Goal: Task Accomplishment & Management: Use online tool/utility

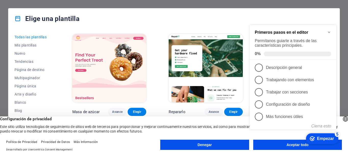
click at [347, 32] on div "Elige una plantilla Todas las plantillas Mis plantillas Nuevo Tendencias Página…" at bounding box center [174, 77] width 348 height 155
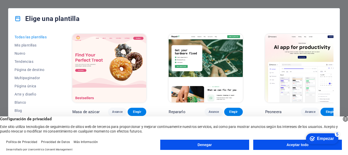
click at [284, 145] on button "Aceptar todo" at bounding box center [297, 144] width 89 height 10
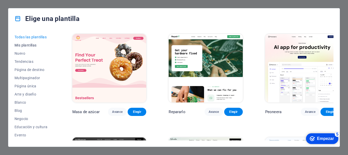
click at [26, 46] on font "Mis plantillas" at bounding box center [26, 45] width 22 height 4
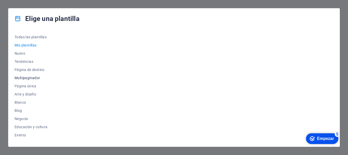
click at [32, 75] on button "Multipaginador" at bounding box center [32, 78] width 35 height 8
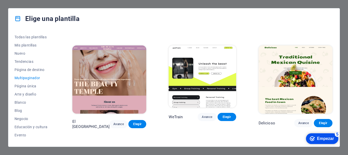
scroll to position [331, 0]
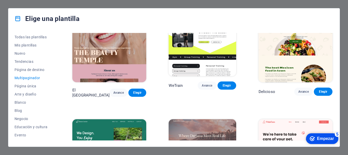
drag, startPoint x: 334, startPoint y: 51, endPoint x: 334, endPoint y: 73, distance: 21.9
click at [334, 73] on div "Todas las plantillas Mis plantillas Nuevo Tendencias Página de destino Multipag…" at bounding box center [173, 87] width 331 height 117
click at [23, 87] on font "Página única" at bounding box center [26, 86] width 22 height 4
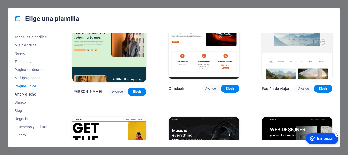
click at [16, 94] on font "Arte y diseño" at bounding box center [26, 94] width 22 height 4
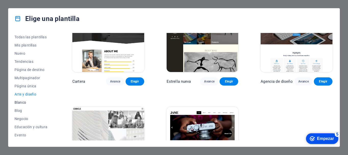
click at [24, 101] on font "Blanco" at bounding box center [20, 102] width 11 height 4
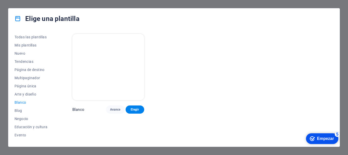
scroll to position [0, 0]
click at [19, 109] on font "Blog" at bounding box center [19, 110] width 8 height 4
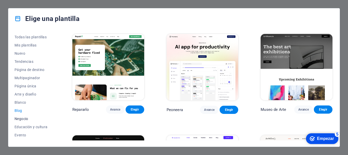
click at [26, 117] on font "Negocio" at bounding box center [22, 118] width 14 height 4
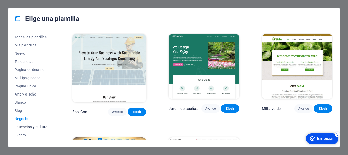
click at [27, 127] on font "Educación y cultura" at bounding box center [31, 127] width 33 height 4
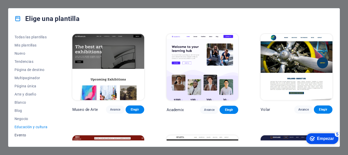
click at [21, 133] on font "Evento" at bounding box center [20, 135] width 11 height 4
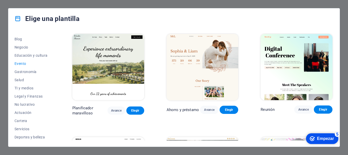
scroll to position [76, 0]
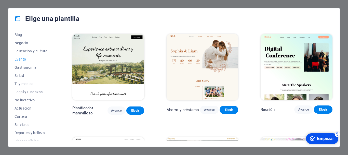
drag, startPoint x: 55, startPoint y: 114, endPoint x: 56, endPoint y: 122, distance: 8.5
click at [56, 122] on div "Todas las plantillas Mis plantillas Nuevo Tendencias Página de destino Multipag…" at bounding box center [36, 86] width 42 height 107
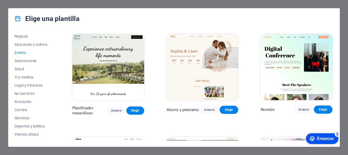
scroll to position [79, 0]
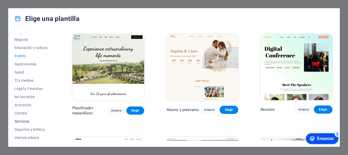
click at [20, 122] on font "Servicios" at bounding box center [22, 121] width 15 height 4
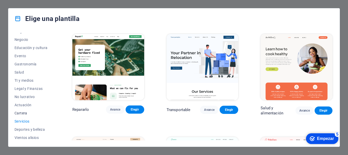
click at [23, 113] on font "Cartera" at bounding box center [21, 113] width 13 height 4
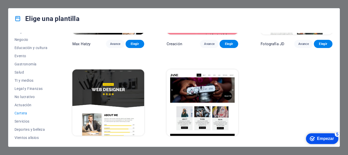
scroll to position [176, 0]
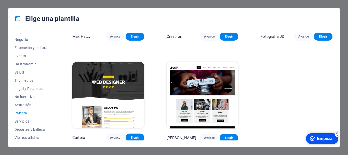
drag, startPoint x: 333, startPoint y: 63, endPoint x: 28, endPoint y: 5, distance: 310.5
click at [24, 104] on font "Actuación" at bounding box center [23, 105] width 17 height 4
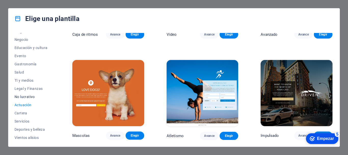
click at [29, 98] on font "No lucrativo" at bounding box center [25, 96] width 20 height 4
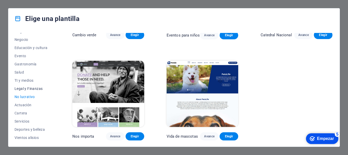
click at [35, 91] on button "Legal y Finanzas" at bounding box center [32, 88] width 35 height 8
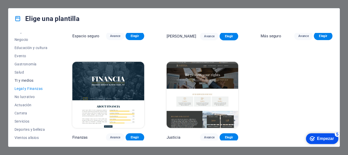
click at [35, 82] on button "TI y medios" at bounding box center [32, 80] width 35 height 8
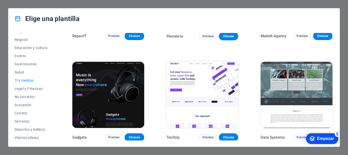
scroll to position [176, 0]
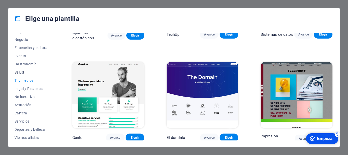
click at [22, 73] on font "Salud" at bounding box center [19, 72] width 9 height 4
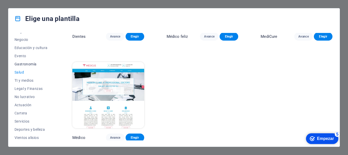
click at [25, 64] on font "Gastronomía" at bounding box center [26, 64] width 22 height 4
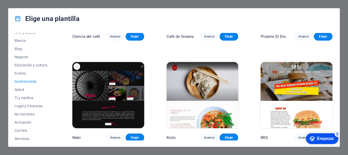
scroll to position [57, 0]
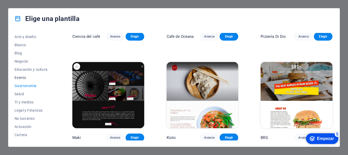
click at [24, 76] on font "Evento" at bounding box center [20, 77] width 11 height 4
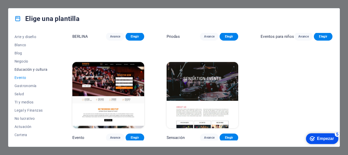
click at [35, 69] on font "Educación y cultura" at bounding box center [31, 69] width 33 height 4
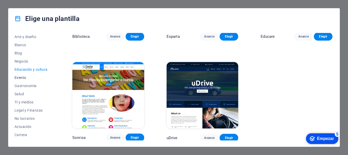
click at [23, 74] on button "Evento" at bounding box center [32, 77] width 35 height 8
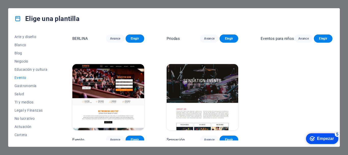
scroll to position [176, 0]
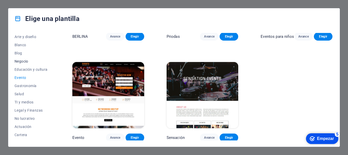
click at [26, 63] on font "Negocio" at bounding box center [22, 61] width 14 height 4
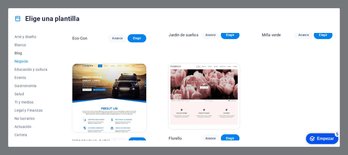
click at [20, 52] on font "Blog" at bounding box center [19, 53] width 8 height 4
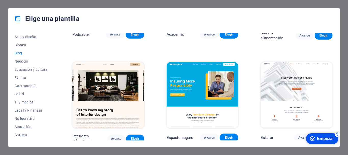
click at [25, 45] on font "Blanco" at bounding box center [20, 45] width 11 height 4
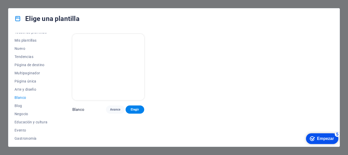
scroll to position [4, 0]
click at [28, 90] on font "Arte y diseño" at bounding box center [26, 90] width 22 height 4
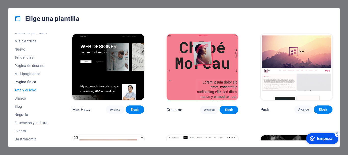
click at [25, 82] on font "Página única" at bounding box center [26, 82] width 22 height 4
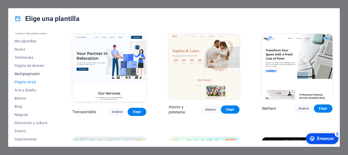
click at [29, 75] on font "Multipaginador" at bounding box center [28, 74] width 26 height 4
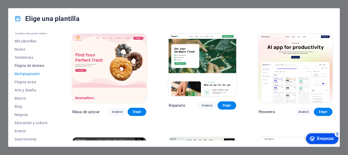
click at [45, 65] on font "Página de destino" at bounding box center [30, 65] width 30 height 4
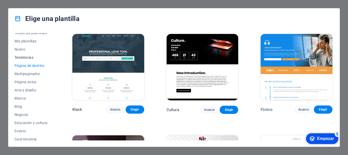
click at [31, 58] on font "Tendencias" at bounding box center [24, 57] width 19 height 4
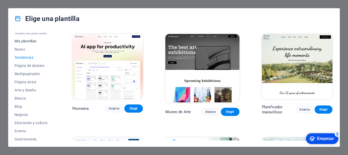
click at [38, 39] on button "Mis plantillas" at bounding box center [32, 41] width 35 height 8
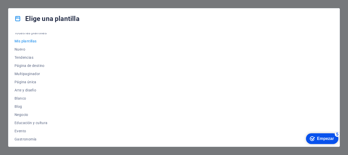
scroll to position [0, 0]
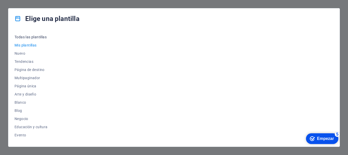
click at [31, 38] on font "Todas las plantillas" at bounding box center [31, 37] width 32 height 4
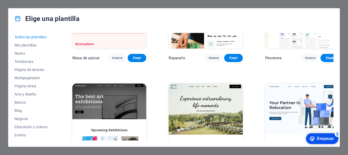
scroll to position [80, 0]
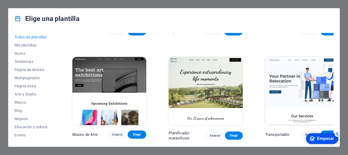
click at [319, 58] on img at bounding box center [302, 91] width 74 height 68
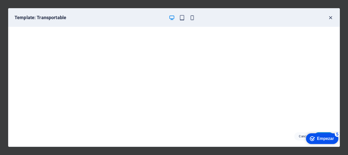
click at [331, 16] on icon "button" at bounding box center [330, 18] width 6 height 6
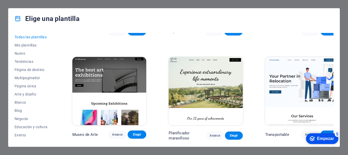
click at [338, 80] on div "Todas las plantillas Mis plantillas Nuevo Tendencias Página de destino Multipag…" at bounding box center [173, 87] width 331 height 117
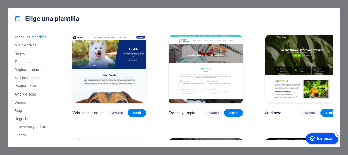
scroll to position [3722, 0]
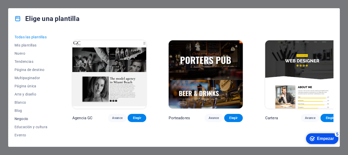
click at [26, 120] on font "Negocio" at bounding box center [22, 118] width 14 height 4
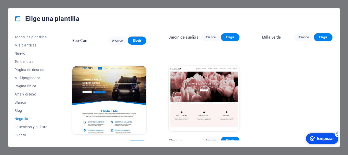
scroll to position [73, 0]
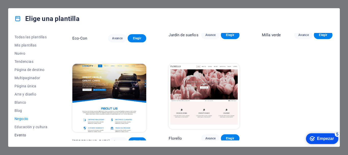
click at [20, 138] on button "Evento" at bounding box center [32, 135] width 35 height 8
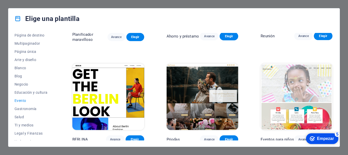
scroll to position [97, 0]
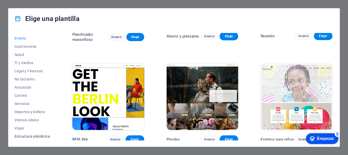
click at [39, 137] on font "Estructura alámbrica" at bounding box center [32, 136] width 35 height 4
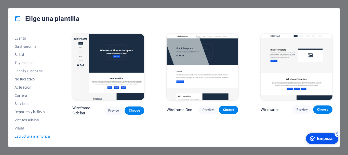
scroll to position [0, 0]
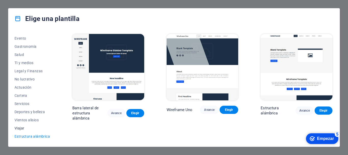
click at [23, 128] on font "Viajar" at bounding box center [20, 128] width 10 height 4
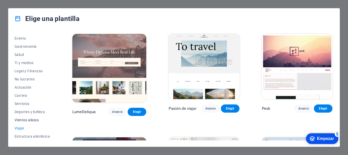
click at [26, 119] on font "Vientos alisios" at bounding box center [27, 120] width 24 height 4
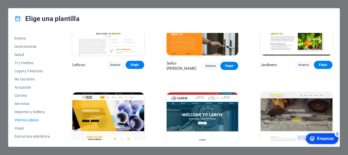
scroll to position [150, 0]
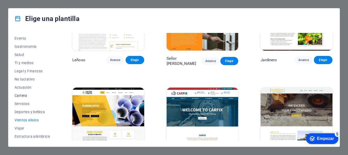
click at [21, 99] on button "Cartera" at bounding box center [32, 95] width 35 height 8
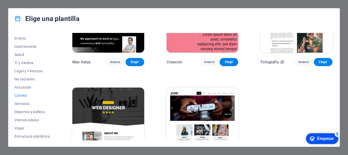
drag, startPoint x: 332, startPoint y: 110, endPoint x: 334, endPoint y: 72, distance: 38.5
click at [334, 72] on div "Todas las plantillas Mis plantillas Nuevo Tendencias Página de destino Multipag…" at bounding box center [173, 87] width 331 height 117
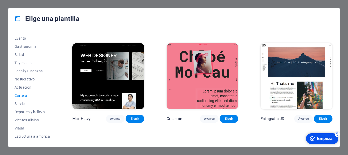
scroll to position [100, 0]
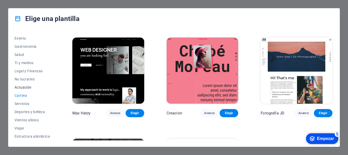
click at [25, 88] on font "Actuación" at bounding box center [23, 87] width 17 height 4
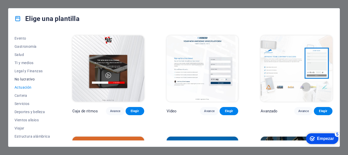
click at [30, 80] on font "No lucrativo" at bounding box center [25, 79] width 20 height 4
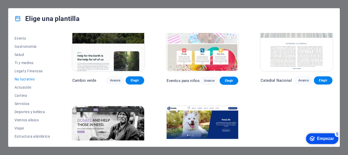
scroll to position [55, 0]
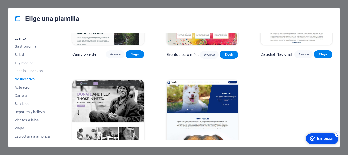
click at [19, 35] on button "Evento" at bounding box center [32, 38] width 35 height 8
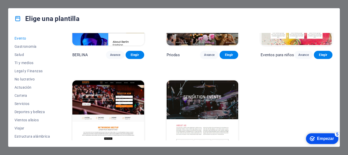
scroll to position [0, 0]
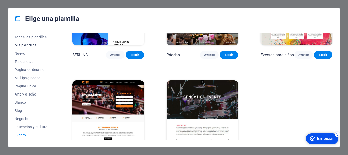
click at [23, 44] on font "Mis plantillas" at bounding box center [26, 45] width 22 height 4
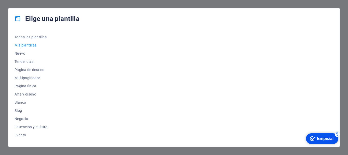
click at [319, 139] on font "Empezar" at bounding box center [325, 138] width 17 height 4
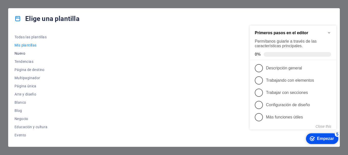
click at [22, 54] on font "Nuevo" at bounding box center [20, 53] width 11 height 4
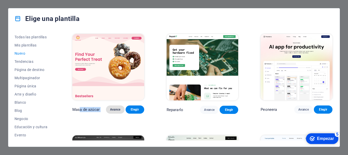
drag, startPoint x: 80, startPoint y: 109, endPoint x: 109, endPoint y: 112, distance: 29.4
click at [109, 112] on div "Masa de azúcar Avance Elegir" at bounding box center [108, 109] width 72 height 8
drag, startPoint x: 171, startPoint y: 107, endPoint x: 184, endPoint y: 111, distance: 13.4
click at [184, 111] on div "Repararlo Avance Elegir" at bounding box center [203, 109] width 72 height 8
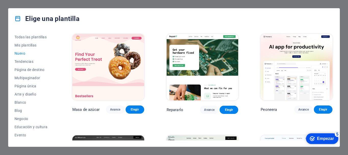
click at [275, 105] on div "Peoneera Avance Elegir" at bounding box center [296, 109] width 72 height 8
drag, startPoint x: 263, startPoint y: 110, endPoint x: 279, endPoint y: 110, distance: 16.0
click at [279, 110] on div "Peoneera Avance Elegir" at bounding box center [296, 109] width 72 height 8
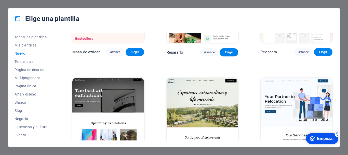
scroll to position [92, 0]
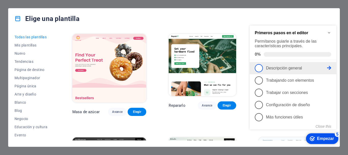
click at [286, 67] on font "Descripción general" at bounding box center [284, 68] width 36 height 4
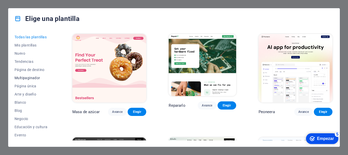
click at [35, 75] on button "Multipaginador" at bounding box center [32, 78] width 35 height 8
click at [25, 84] on font "Página única" at bounding box center [26, 86] width 22 height 4
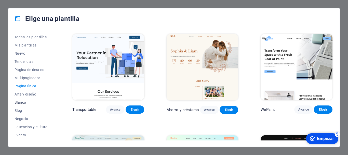
click at [15, 105] on button "Blanco" at bounding box center [32, 102] width 35 height 8
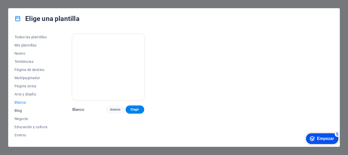
click at [20, 110] on font "Blog" at bounding box center [19, 110] width 8 height 4
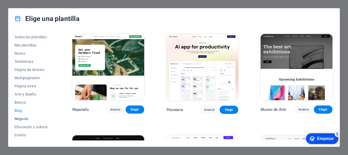
click at [27, 116] on button "Negocio" at bounding box center [32, 118] width 35 height 8
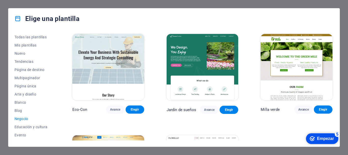
drag, startPoint x: 57, startPoint y: 63, endPoint x: 56, endPoint y: 102, distance: 39.0
click at [56, 102] on div "Todas las plantillas Mis plantillas Nuevo Tendencias Página de destino Multipag…" at bounding box center [36, 86] width 42 height 107
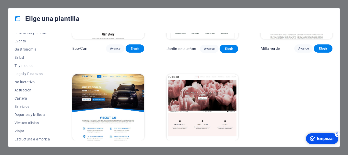
scroll to position [73, 0]
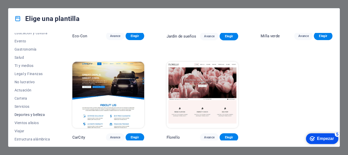
click at [33, 116] on font "Deportes y belleza" at bounding box center [30, 114] width 30 height 4
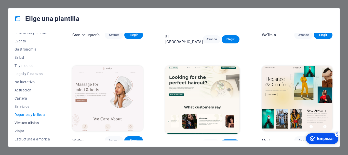
click at [27, 122] on font "Vientos alisios" at bounding box center [27, 122] width 24 height 4
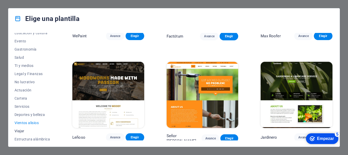
click at [20, 130] on font "Viajar" at bounding box center [20, 131] width 10 height 4
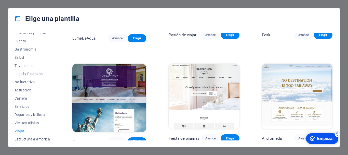
click at [34, 135] on button "Estructura alámbrica" at bounding box center [32, 139] width 35 height 8
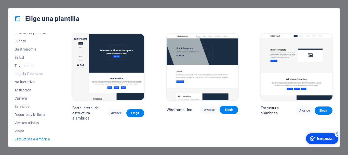
scroll to position [0, 0]
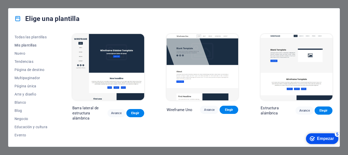
click at [32, 43] on font "Mis plantillas" at bounding box center [26, 45] width 22 height 4
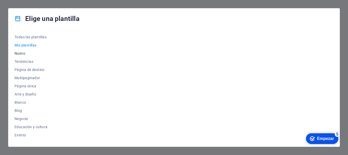
click at [26, 50] on button "Nuevo" at bounding box center [32, 53] width 35 height 8
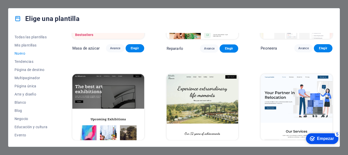
scroll to position [64, 0]
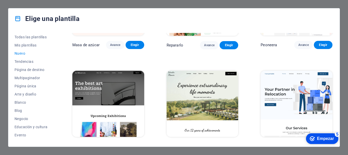
click at [333, 66] on div "Todas las plantillas Mis plantillas Nuevo Tendencias Página de destino Multipag…" at bounding box center [173, 87] width 331 height 117
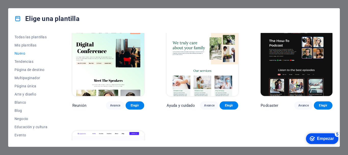
scroll to position [0, 0]
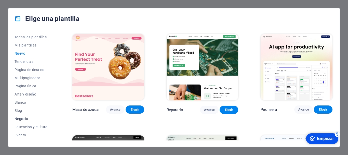
click at [17, 120] on font "Negocio" at bounding box center [22, 118] width 14 height 4
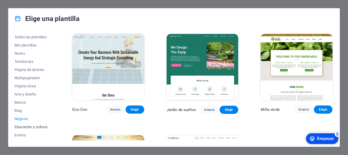
click at [24, 128] on font "Educación y cultura" at bounding box center [31, 127] width 33 height 4
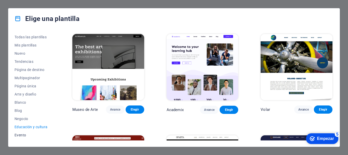
click at [19, 136] on font "Evento" at bounding box center [20, 135] width 11 height 4
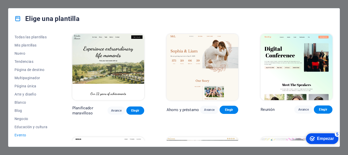
drag, startPoint x: 58, startPoint y: 64, endPoint x: 57, endPoint y: 87, distance: 23.2
click at [57, 87] on div "Todas las plantillas Mis plantillas Nuevo Tendencias Página de destino Multipag…" at bounding box center [173, 87] width 331 height 117
drag, startPoint x: 57, startPoint y: 87, endPoint x: 56, endPoint y: 93, distance: 5.9
click at [56, 93] on div "Todas las plantillas Mis plantillas Nuevo Tendencias Página de destino Multipag…" at bounding box center [173, 87] width 331 height 117
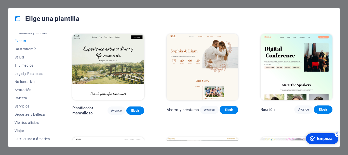
scroll to position [97, 0]
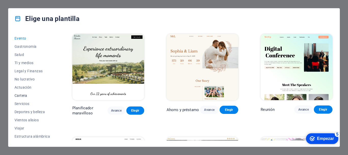
click at [25, 94] on font "Cartera" at bounding box center [21, 95] width 13 height 4
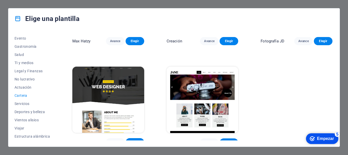
scroll to position [176, 0]
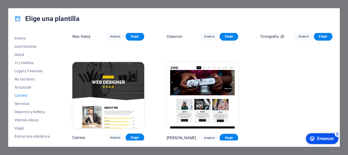
drag, startPoint x: 333, startPoint y: 59, endPoint x: 30, endPoint y: 3, distance: 307.7
click at [138, 139] on button "Elegir" at bounding box center [135, 137] width 19 height 8
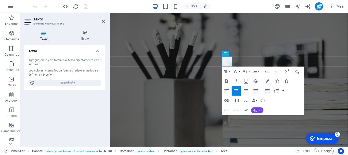
click at [258, 111] on button "AI" at bounding box center [257, 110] width 12 height 6
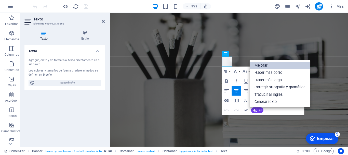
click at [269, 67] on link "Mejorar" at bounding box center [280, 65] width 61 height 7
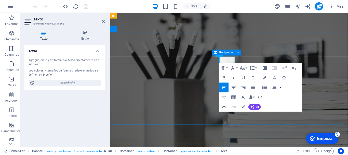
drag, startPoint x: 245, startPoint y: 62, endPoint x: 219, endPoint y: 63, distance: 26.0
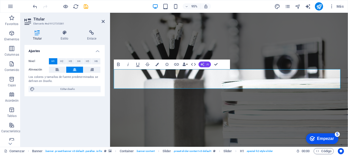
click at [209, 65] on button "AI" at bounding box center [205, 64] width 12 height 6
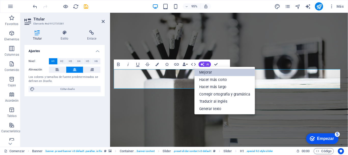
click at [210, 71] on font "Mejorar" at bounding box center [205, 72] width 13 height 4
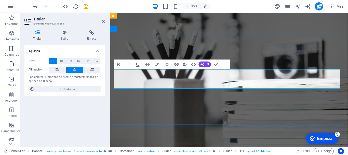
drag, startPoint x: 282, startPoint y: 79, endPoint x: 187, endPoint y: 86, distance: 95.5
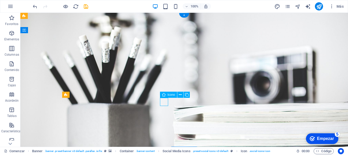
select select "xMidYMid"
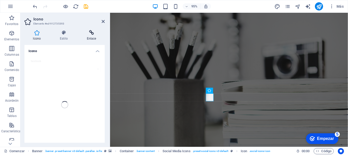
click at [88, 37] on font "Enlace" at bounding box center [91, 39] width 9 height 4
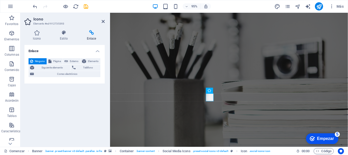
click at [105, 21] on aside "Icono Elemento #ed-912735393 Icono Estilo Enlace Icono facebook Apariencia Colo…" at bounding box center [65, 80] width 90 height 134
click at [103, 22] on icon at bounding box center [103, 21] width 3 height 4
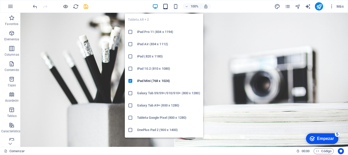
click at [163, 6] on icon "button" at bounding box center [165, 7] width 6 height 6
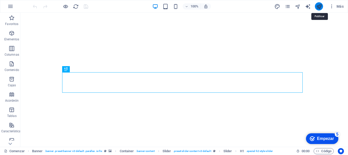
click at [320, 8] on icon "publicar" at bounding box center [319, 7] width 6 height 6
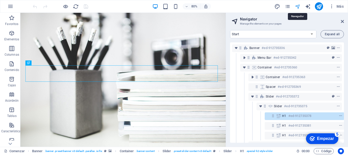
scroll to position [25, 1]
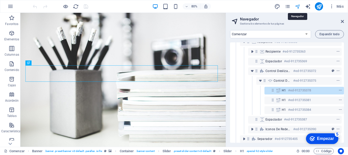
select select "English"
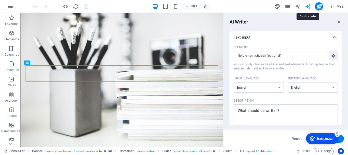
scroll to position [0, 0]
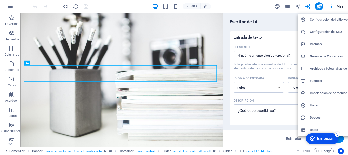
click at [319, 21] on font "Configuración del sitio web" at bounding box center [330, 20] width 40 height 4
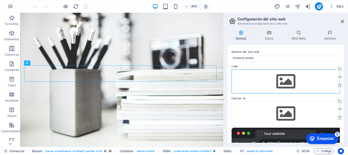
click at [286, 83] on div "Arrastre los archivos aquí, haga clic para elegir archivos o seleccione archivo…" at bounding box center [285, 81] width 108 height 24
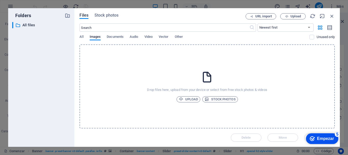
click at [286, 83] on div "Drop files here, upload from your device or select from free stock photos & vid…" at bounding box center [206, 86] width 255 height 84
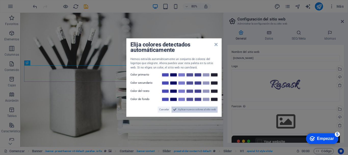
click at [200, 110] on font "Aplicar nuevos colores al sitio web" at bounding box center [197, 109] width 38 height 3
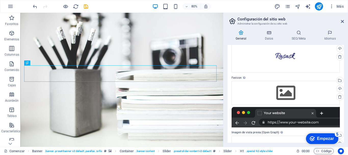
scroll to position [29, 0]
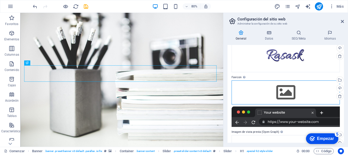
click at [290, 93] on div "Arrastre los archivos aquí, haga clic para elegir archivos o seleccione archivo…" at bounding box center [285, 92] width 108 height 24
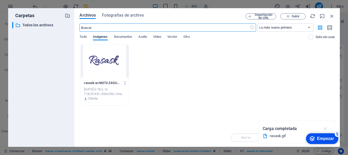
click at [323, 127] on icon "button" at bounding box center [325, 129] width 6 height 6
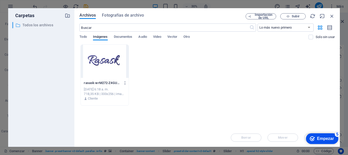
click at [49, 27] on font "Todos los archivos" at bounding box center [37, 25] width 31 height 4
click at [101, 65] on div at bounding box center [105, 61] width 48 height 33
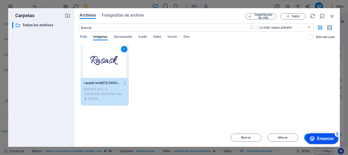
drag, startPoint x: 317, startPoint y: 10, endPoint x: 285, endPoint y: 13, distance: 31.7
click at [285, 13] on div "Archivos Fotografías de archivo Importación de URL Subir ​ Lo más nuevo primero…" at bounding box center [206, 77] width 265 height 138
drag, startPoint x: 224, startPoint y: 15, endPoint x: 213, endPoint y: 20, distance: 12.0
click at [213, 20] on div "Archivos Fotografías de archivo Importación de URL Subir ​ Lo más nuevo primero…" at bounding box center [206, 77] width 255 height 128
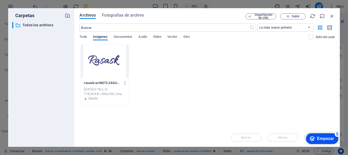
click at [305, 135] on div "checkmark Empezar 5 Primeros pasos en el editor Permítanos guiarle a través de …" at bounding box center [318, 137] width 43 height 15
click at [322, 138] on font "Empezar" at bounding box center [325, 138] width 17 height 4
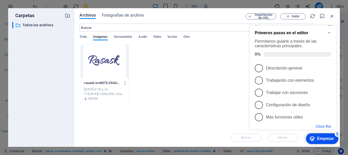
click at [322, 124] on button "Close this" at bounding box center [323, 126] width 16 height 4
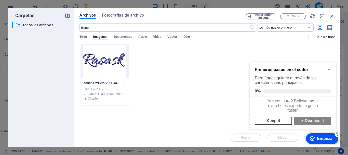
click at [264, 124] on link "Keep it" at bounding box center [273, 120] width 37 height 8
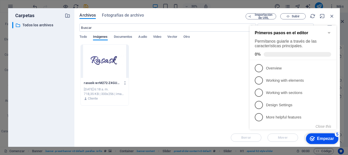
drag, startPoint x: 264, startPoint y: 124, endPoint x: 240, endPoint y: 51, distance: 76.4
click at [248, 51] on html "checkmark Empezar 5 Primeros pasos en el editor Permítanos guiarle a través de …" at bounding box center [294, 83] width 93 height 126
click at [188, 50] on div "rasask-wrM272-Z4GU7R3cwl1RIaQ.gif rasask-wrM272-Z4GU7R3cwl1RIaQ.gif 7 de septie…" at bounding box center [206, 74] width 255 height 61
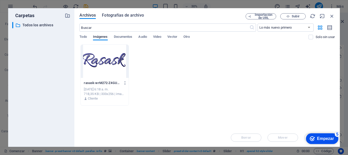
click at [121, 16] on font "Fotografías de archivo" at bounding box center [123, 15] width 42 height 5
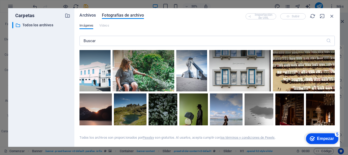
click at [82, 17] on font "Archivos" at bounding box center [87, 15] width 16 height 5
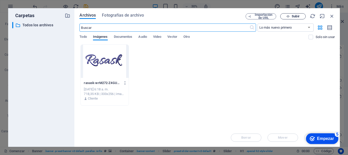
click at [297, 18] on font "Subir" at bounding box center [296, 16] width 8 height 4
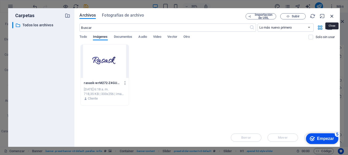
click at [332, 15] on icon "button" at bounding box center [332, 16] width 6 height 6
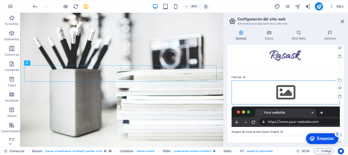
click at [286, 93] on div "Arrastre los archivos aquí, haga clic para elegir archivos o seleccione archivo…" at bounding box center [285, 92] width 108 height 24
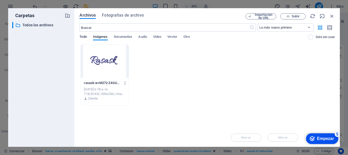
click at [80, 38] on font "Todo" at bounding box center [82, 37] width 7 height 4
click at [125, 36] on font "Documentos" at bounding box center [123, 37] width 19 height 4
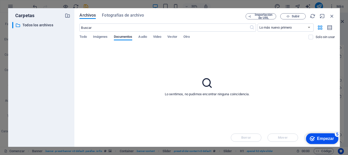
drag, startPoint x: 180, startPoint y: 34, endPoint x: 104, endPoint y: 40, distance: 76.6
click at [104, 40] on div "​ Lo más nuevo primero El más antiguo primero Nombre (AZ) Nombre (ZA) Talla (0-…" at bounding box center [206, 33] width 255 height 21
click at [85, 37] on font "Todo" at bounding box center [82, 37] width 7 height 4
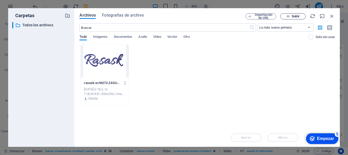
click at [290, 17] on span "Subir" at bounding box center [292, 16] width 21 height 3
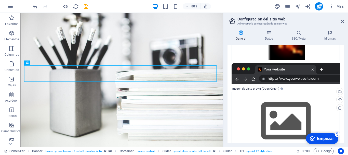
scroll to position [101, 0]
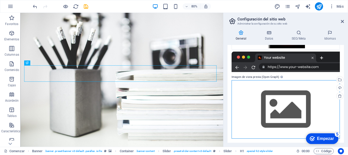
click at [290, 115] on div "Arrastre los archivos aquí, haga clic para elegir archivos o seleccione archivo…" at bounding box center [285, 109] width 108 height 58
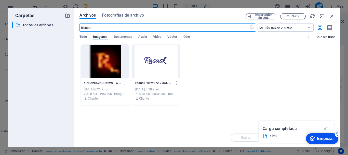
click at [291, 13] on button "Subir" at bounding box center [292, 16] width 25 height 6
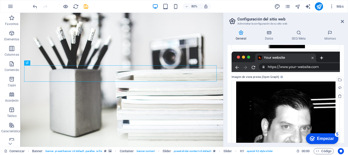
scroll to position [118, 0]
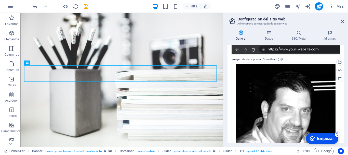
drag, startPoint x: 342, startPoint y: 115, endPoint x: 342, endPoint y: 139, distance: 24.4
click at [342, 139] on div "Nombre del sitio web rasask.said.com.mx Logo Arrastre los archivos aquí, haga c…" at bounding box center [285, 94] width 116 height 98
click at [310, 51] on div at bounding box center [285, 44] width 108 height 20
click at [259, 60] on font "Imagen de vista previa (Open Graph)" at bounding box center [255, 59] width 48 height 3
click at [339, 71] on div "Subir" at bounding box center [339, 71] width 8 height 8
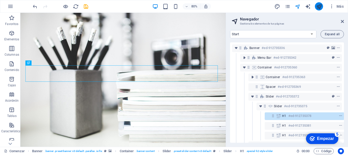
scroll to position [25, 1]
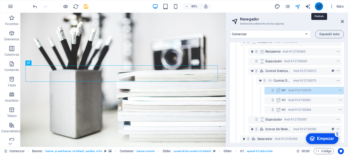
click at [318, 6] on icon "publicar" at bounding box center [319, 7] width 6 height 6
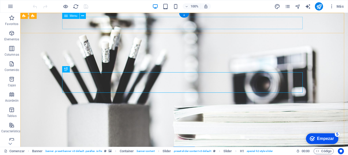
click at [124, 152] on nav "Hogar Acerca de Servicios Cartera Noticias Contacto" at bounding box center [184, 158] width 240 height 12
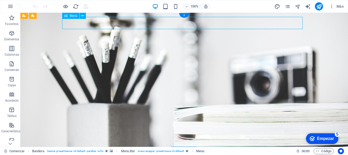
click at [127, 152] on nav "Hogar Acerca de Servicios Cartera Noticias Contacto" at bounding box center [184, 158] width 240 height 12
select select
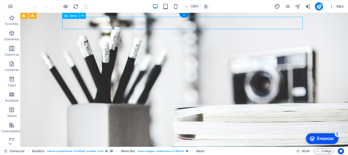
select select
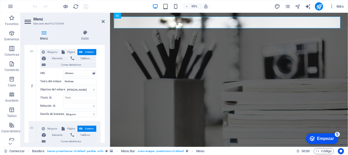
scroll to position [371, 0]
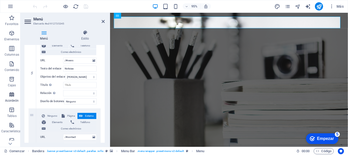
drag, startPoint x: 9, startPoint y: 45, endPoint x: 14, endPoint y: 98, distance: 52.7
click at [10, 54] on button "Columnas" at bounding box center [12, 50] width 24 height 15
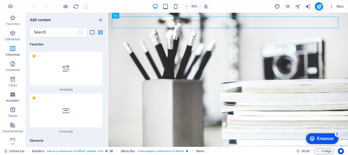
click at [14, 98] on span "Acordeón" at bounding box center [12, 97] width 25 height 12
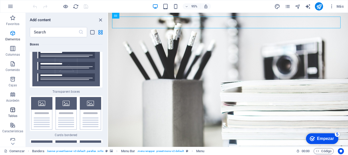
click at [14, 106] on button "Tablas" at bounding box center [12, 111] width 25 height 15
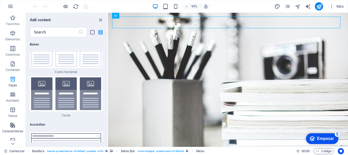
click at [12, 129] on span "Características" at bounding box center [12, 128] width 25 height 12
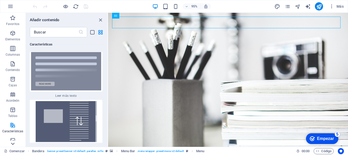
click at [12, 144] on icon at bounding box center [12, 143] width 7 height 7
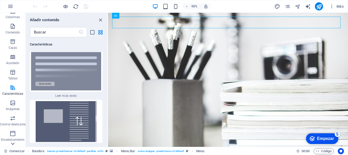
click at [12, 144] on icon at bounding box center [12, 143] width 7 height 7
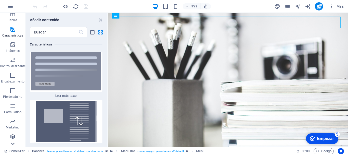
click at [12, 144] on icon at bounding box center [12, 143] width 7 height 7
click at [12, 144] on font "Colecciones" at bounding box center [12, 143] width 17 height 4
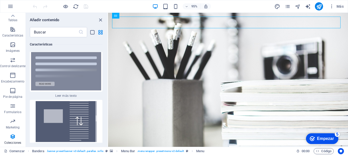
click at [12, 144] on font "Colecciones" at bounding box center [12, 143] width 17 height 4
click at [13, 128] on font "Marketing" at bounding box center [13, 127] width 14 height 4
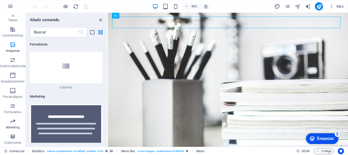
scroll to position [8285, 0]
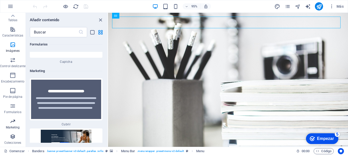
click at [14, 122] on icon "button" at bounding box center [13, 121] width 6 height 6
click at [102, 19] on icon "cerrar panel" at bounding box center [101, 20] width 6 height 6
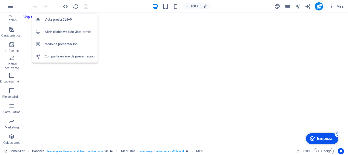
scroll to position [0, 0]
click at [64, 17] on h6 "Vista previa Ctrl+P" at bounding box center [70, 20] width 50 height 6
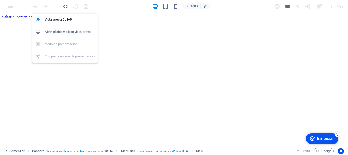
click at [64, 30] on font "Abrir el sitio web de vista previa" at bounding box center [68, 32] width 47 height 4
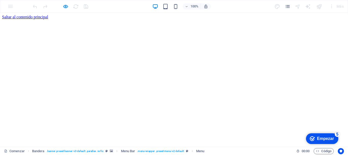
click at [321, 135] on div "checkmark Empezar 5" at bounding box center [322, 138] width 32 height 11
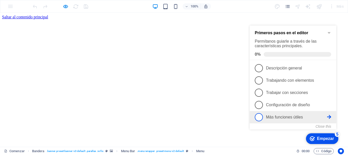
click at [287, 117] on font "Más funciones útiles" at bounding box center [284, 117] width 37 height 4
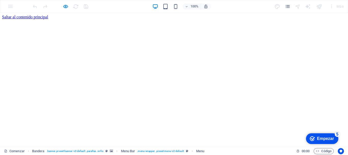
click at [325, 139] on font "Empezar" at bounding box center [325, 138] width 17 height 4
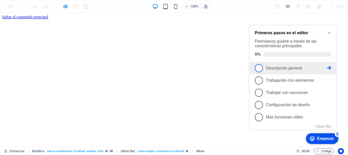
click at [257, 64] on span "1" at bounding box center [259, 68] width 8 height 8
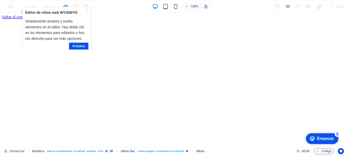
click at [318, 137] on font "Empezar" at bounding box center [325, 138] width 17 height 4
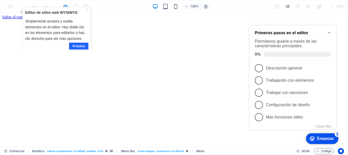
click at [83, 47] on font "Próximo" at bounding box center [78, 46] width 12 height 4
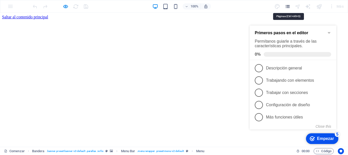
click at [289, 6] on icon "páginas" at bounding box center [287, 7] width 6 height 6
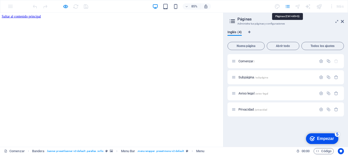
click at [289, 6] on icon "páginas" at bounding box center [287, 7] width 6 height 6
click at [342, 20] on icon at bounding box center [342, 21] width 3 height 4
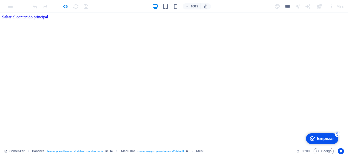
click at [322, 5] on div at bounding box center [319, 6] width 8 height 8
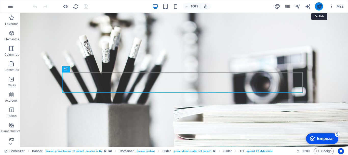
click at [0, 0] on icon "publicar" at bounding box center [0, 0] width 0 height 0
